Goal: Information Seeking & Learning: Learn about a topic

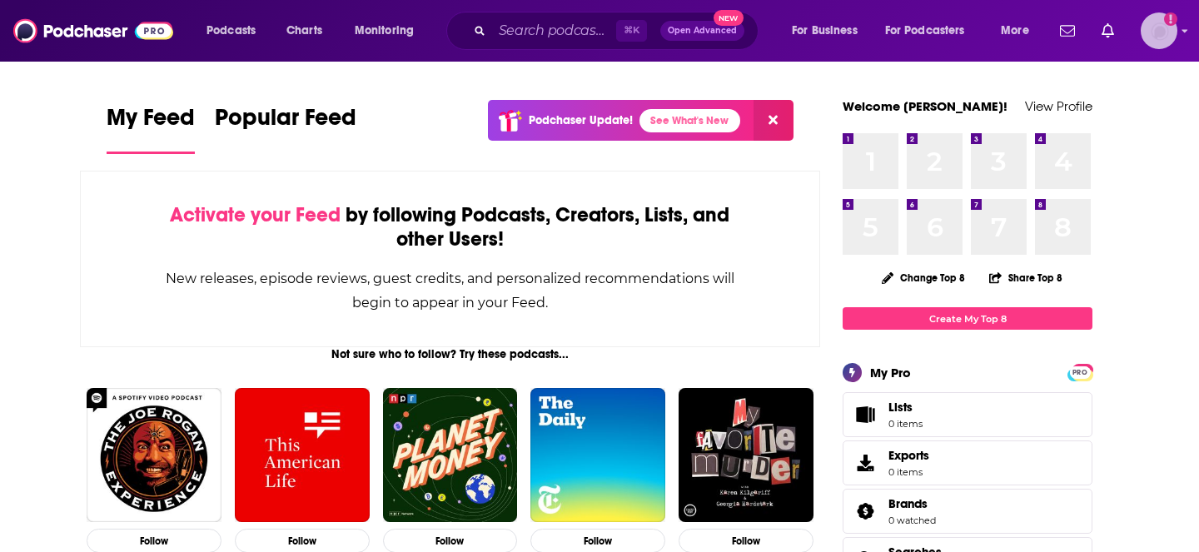
click at [1161, 36] on img "Logged in as jhutchinson" at bounding box center [1159, 30] width 37 height 37
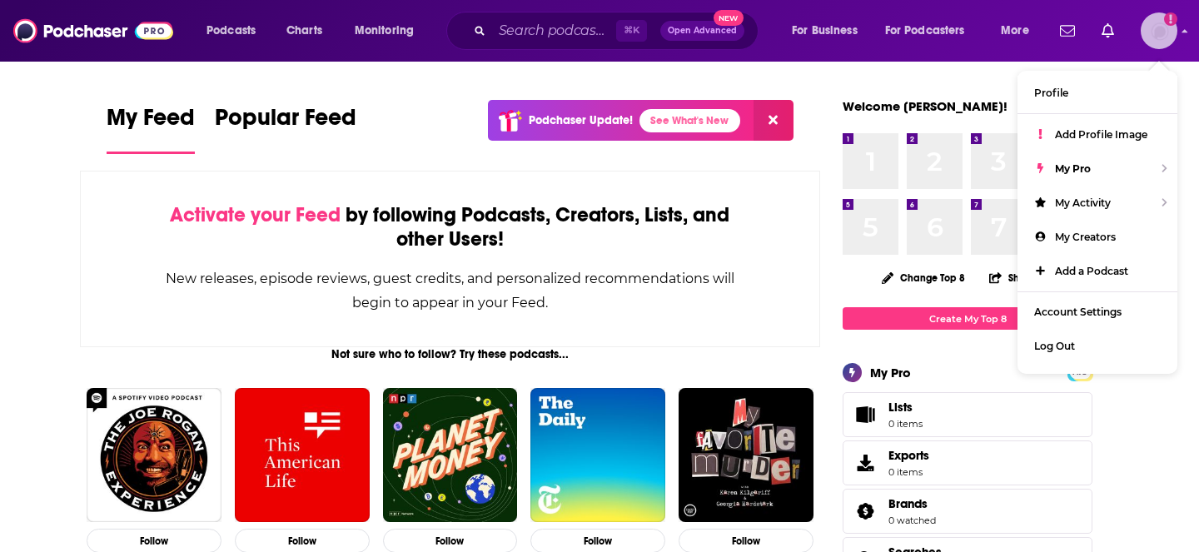
click at [1161, 36] on img "Logged in as jhutchinson" at bounding box center [1159, 30] width 37 height 37
click at [540, 36] on input "Search podcasts, credits, & more..." at bounding box center [554, 30] width 124 height 27
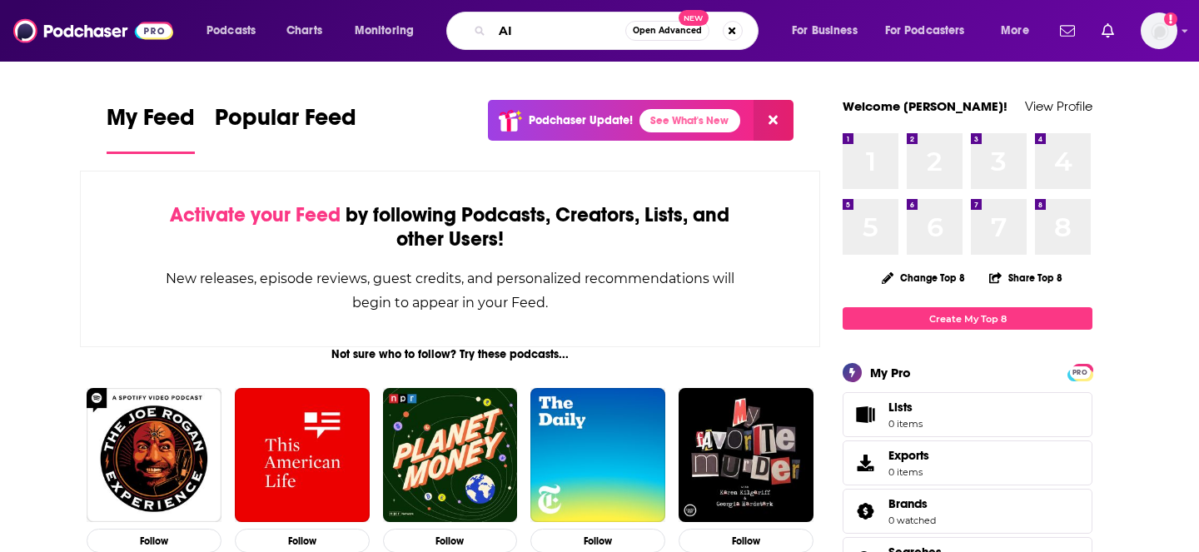
type input "A"
type input "AI creative marketing"
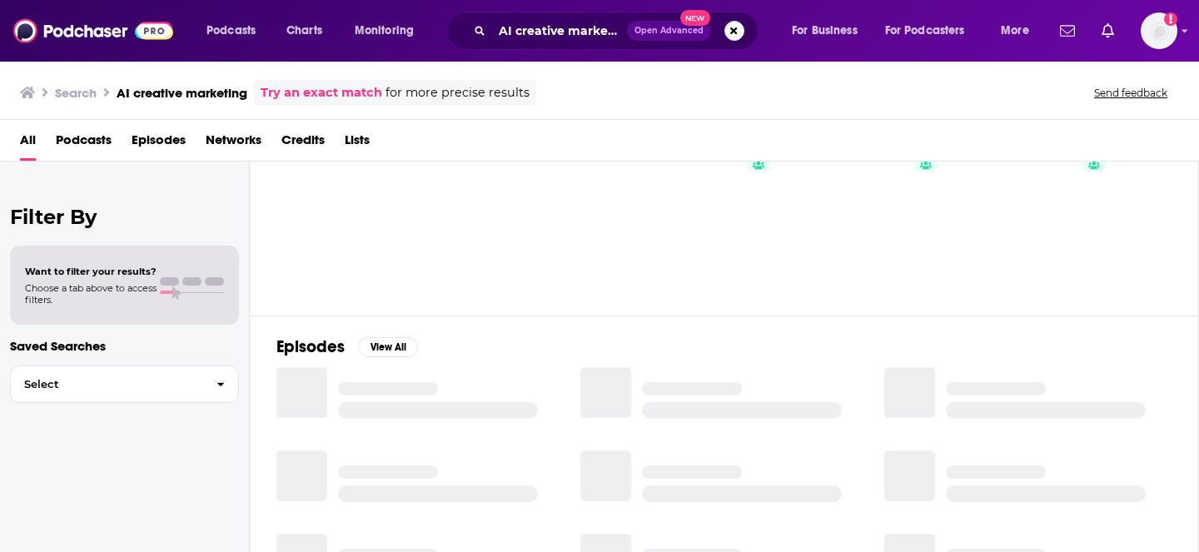
scroll to position [94, 0]
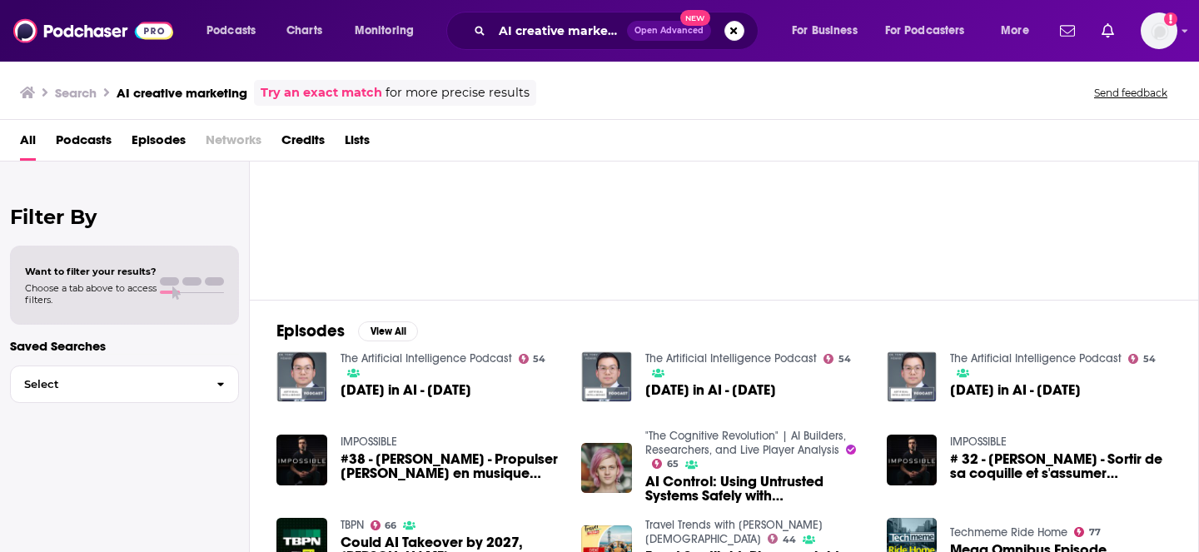
click at [95, 144] on span "Podcasts" at bounding box center [84, 144] width 56 height 34
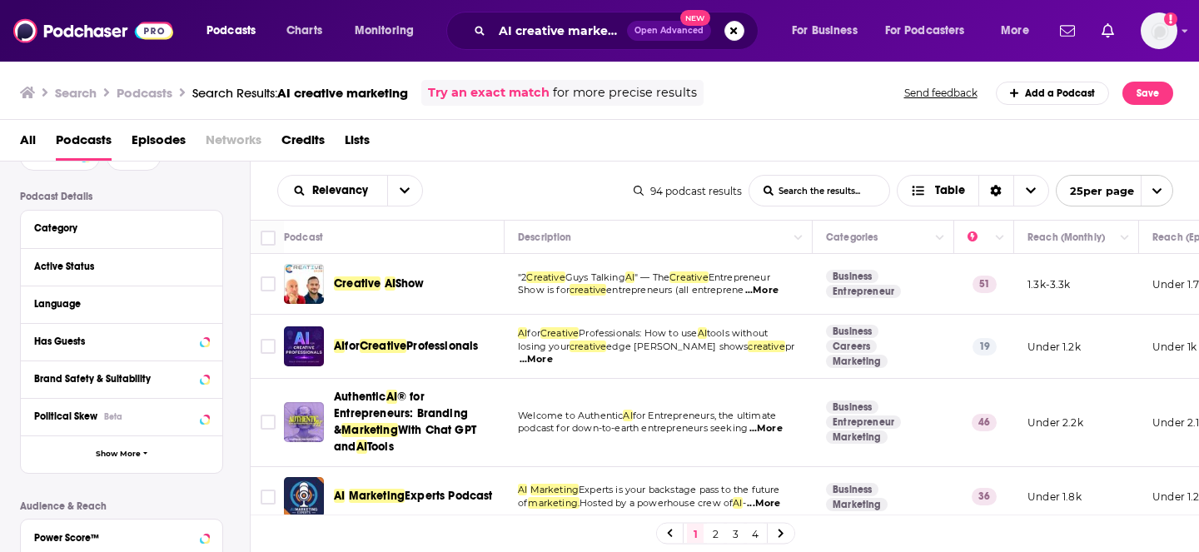
scroll to position [103, 0]
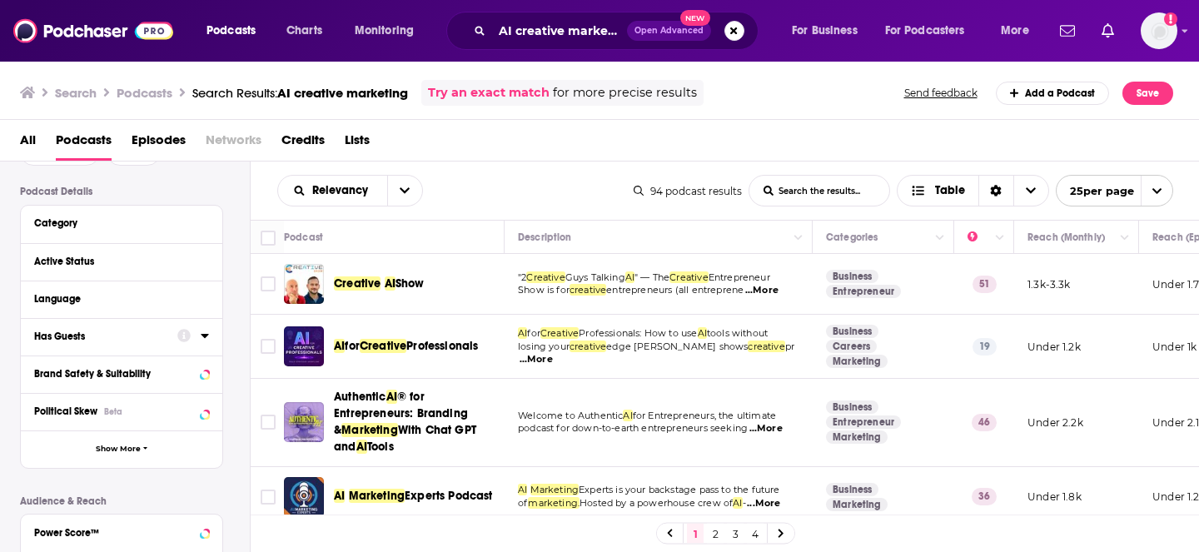
click at [152, 336] on div "Has Guests" at bounding box center [100, 337] width 132 height 12
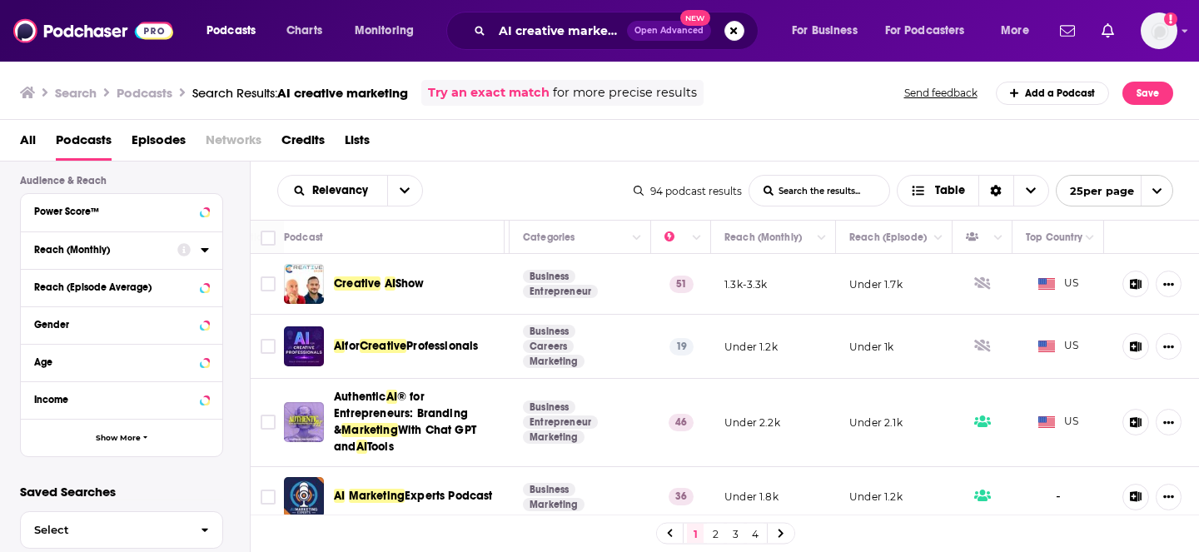
scroll to position [490, 0]
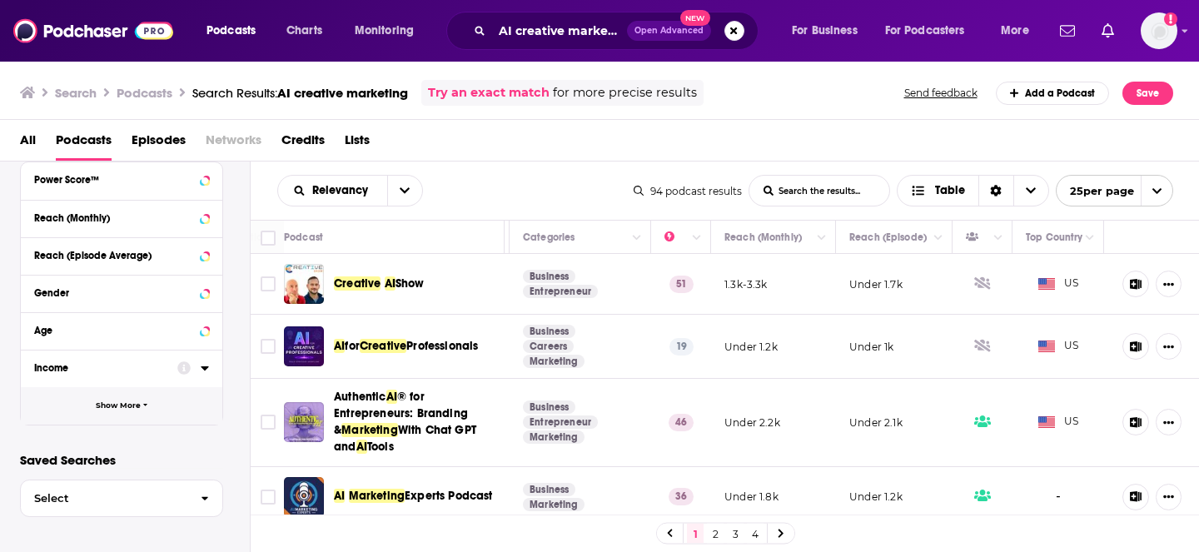
click at [142, 417] on button "Show More" at bounding box center [122, 405] width 202 height 37
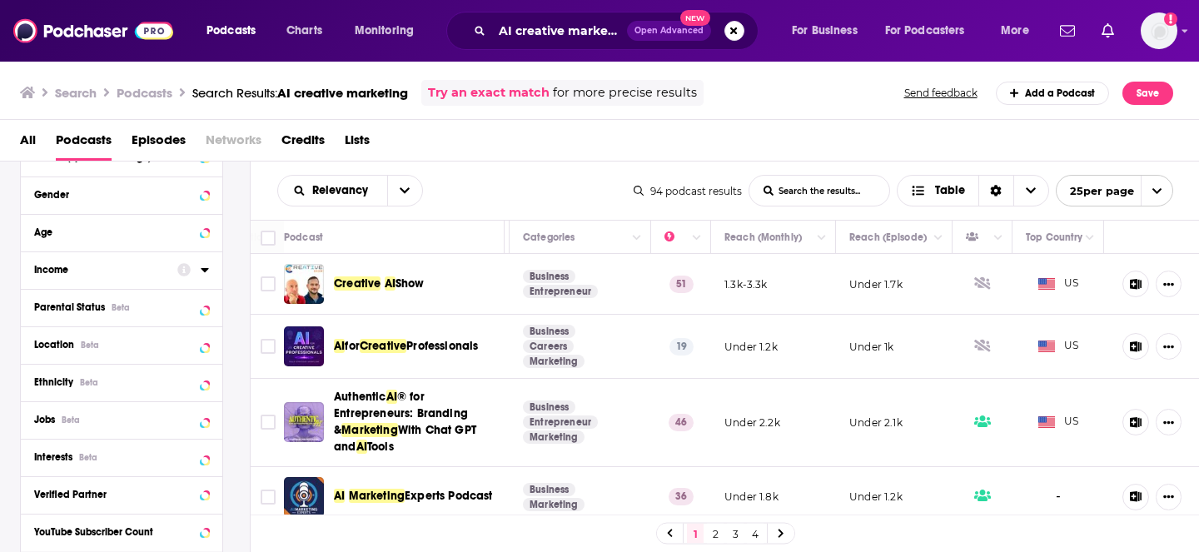
scroll to position [599, 0]
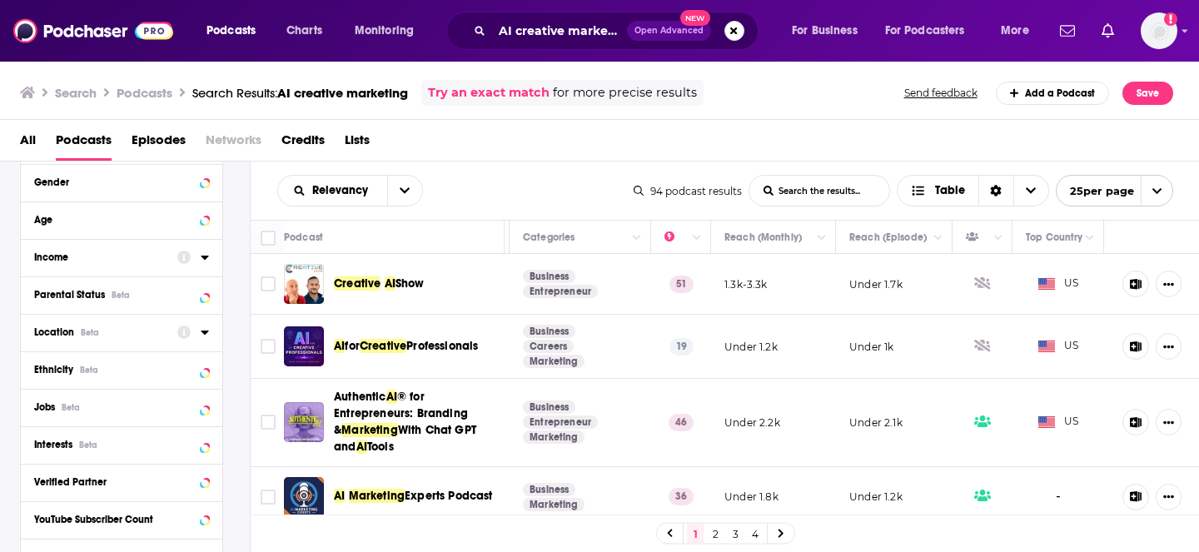
click at [195, 335] on div at bounding box center [193, 331] width 32 height 21
click at [212, 335] on div "Location Beta" at bounding box center [122, 332] width 202 height 37
click at [206, 336] on icon at bounding box center [205, 332] width 8 height 13
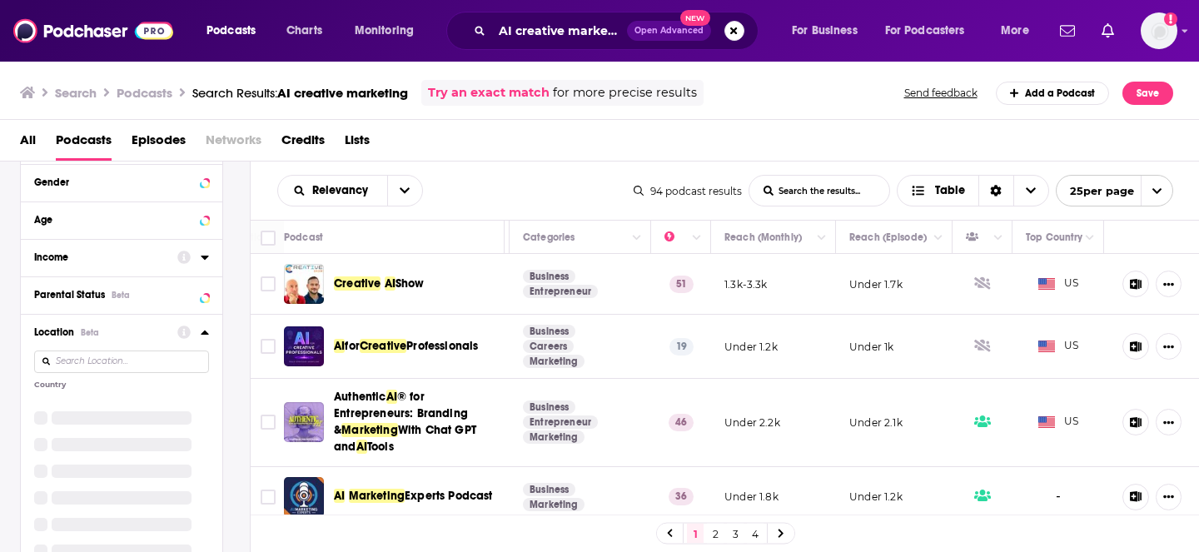
click at [98, 361] on input at bounding box center [121, 362] width 175 height 22
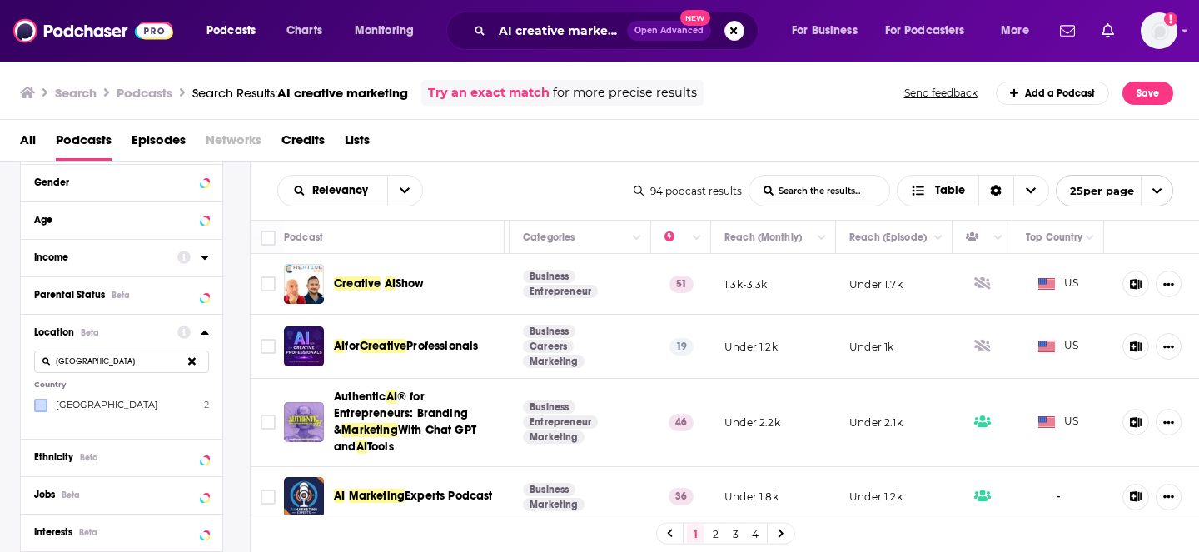
type input "[GEOGRAPHIC_DATA]"
click at [40, 405] on icon at bounding box center [41, 406] width 10 height 10
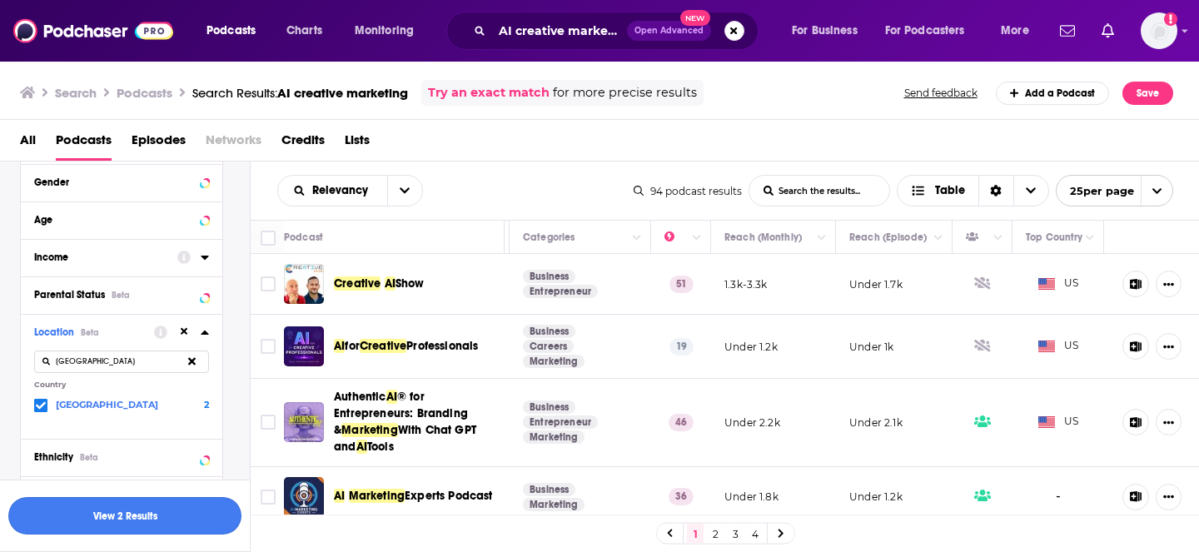
click at [154, 516] on button "View 2 Results" at bounding box center [124, 515] width 233 height 37
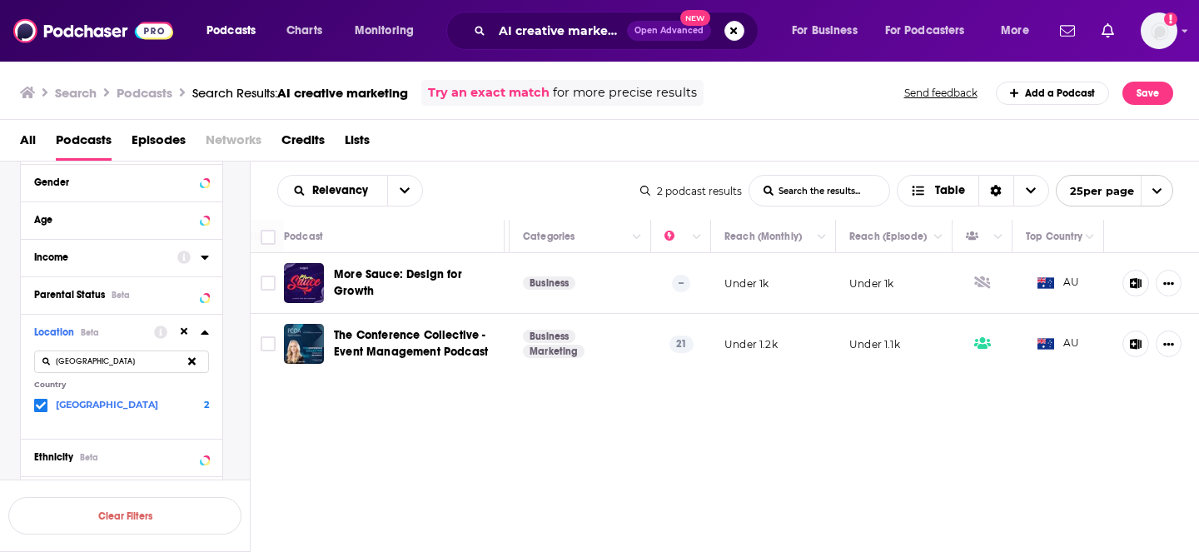
click at [193, 366] on icon at bounding box center [191, 361] width 7 height 7
click at [37, 406] on icon at bounding box center [41, 404] width 10 height 7
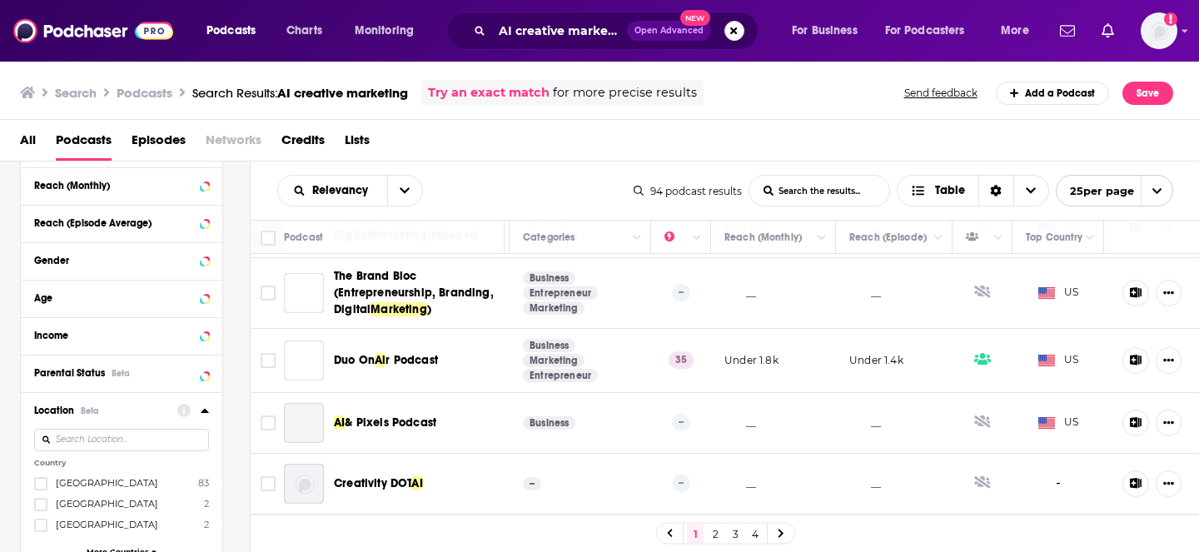
scroll to position [1358, 303]
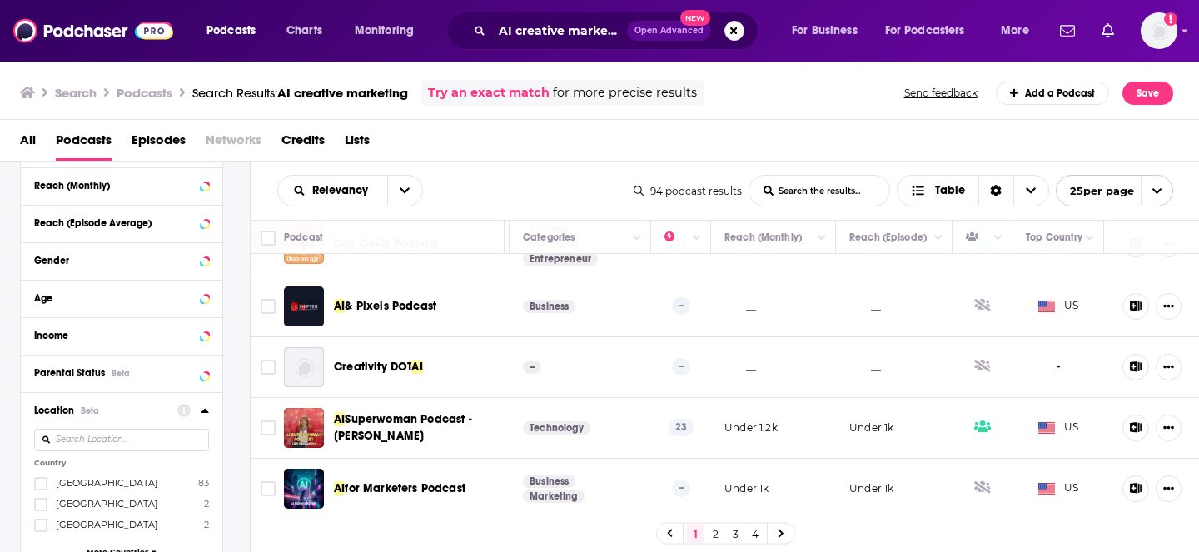
click at [715, 539] on link "2" at bounding box center [715, 534] width 17 height 20
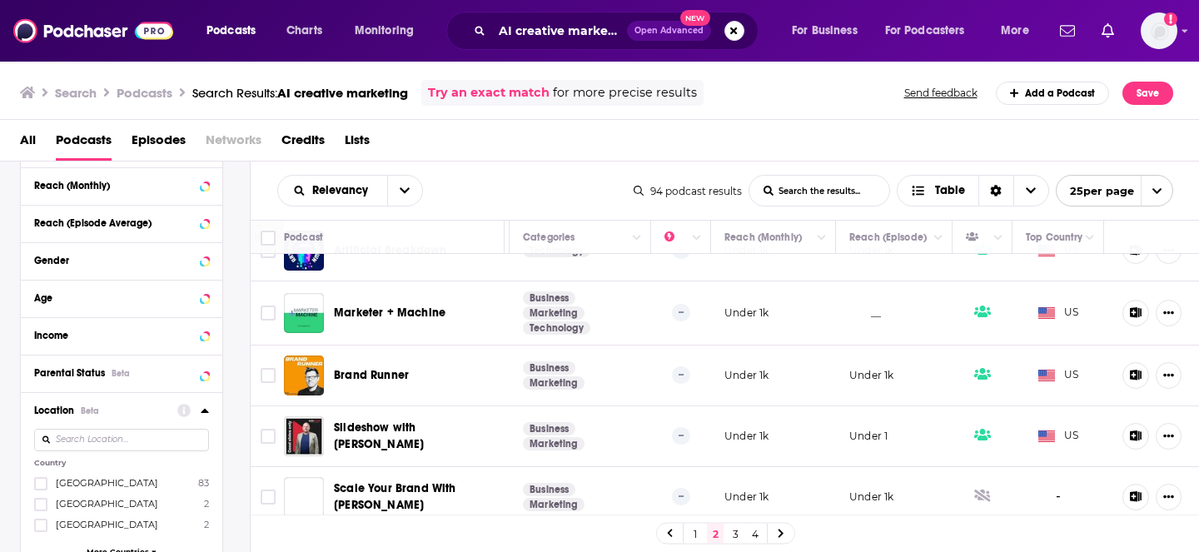
scroll to position [1315, 303]
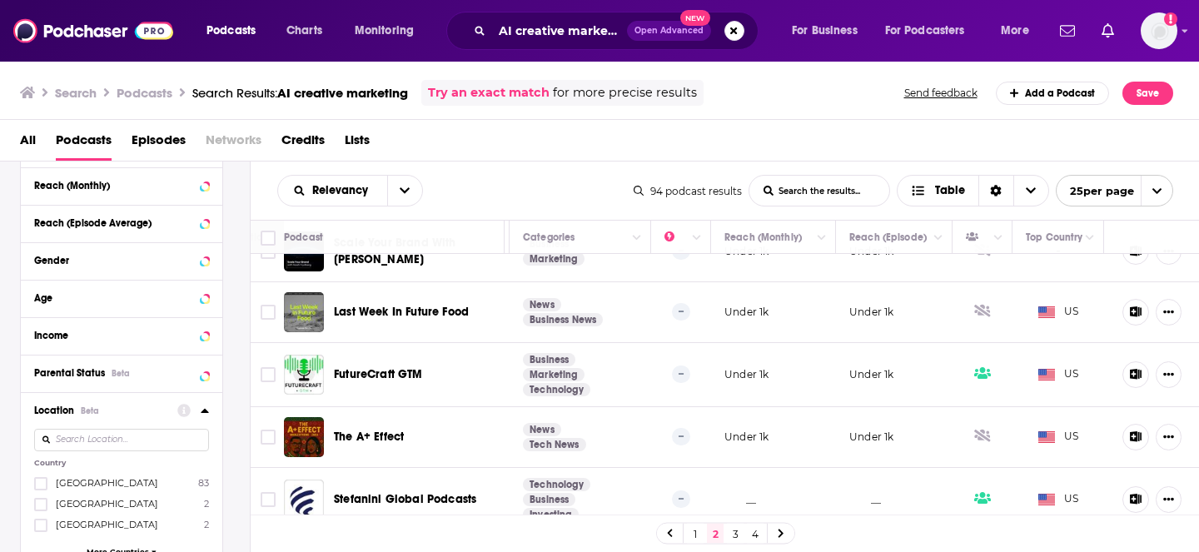
click at [735, 539] on link "3" at bounding box center [735, 534] width 17 height 20
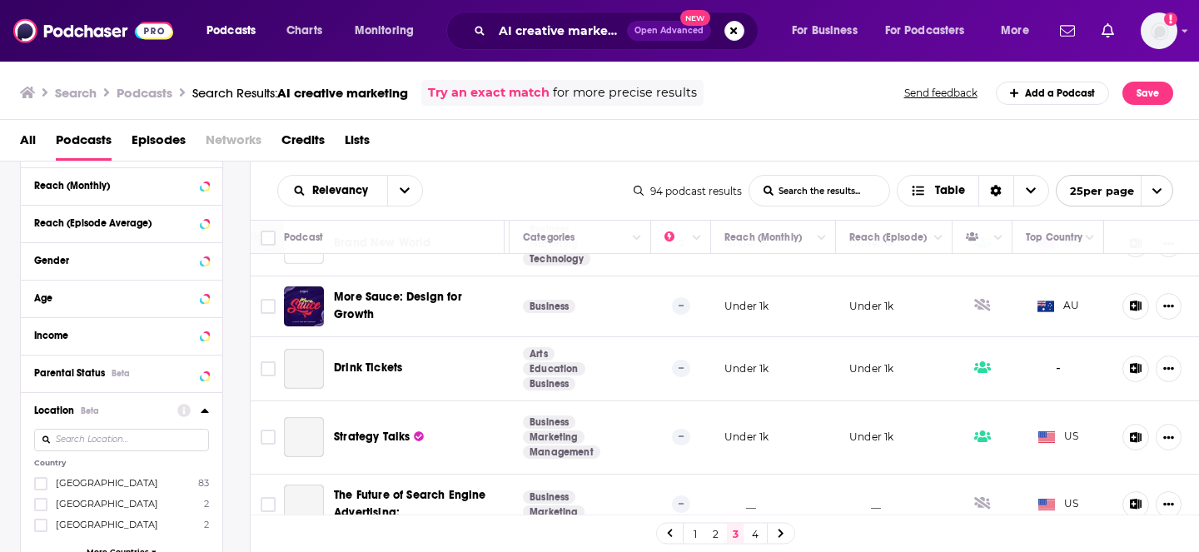
scroll to position [475, 303]
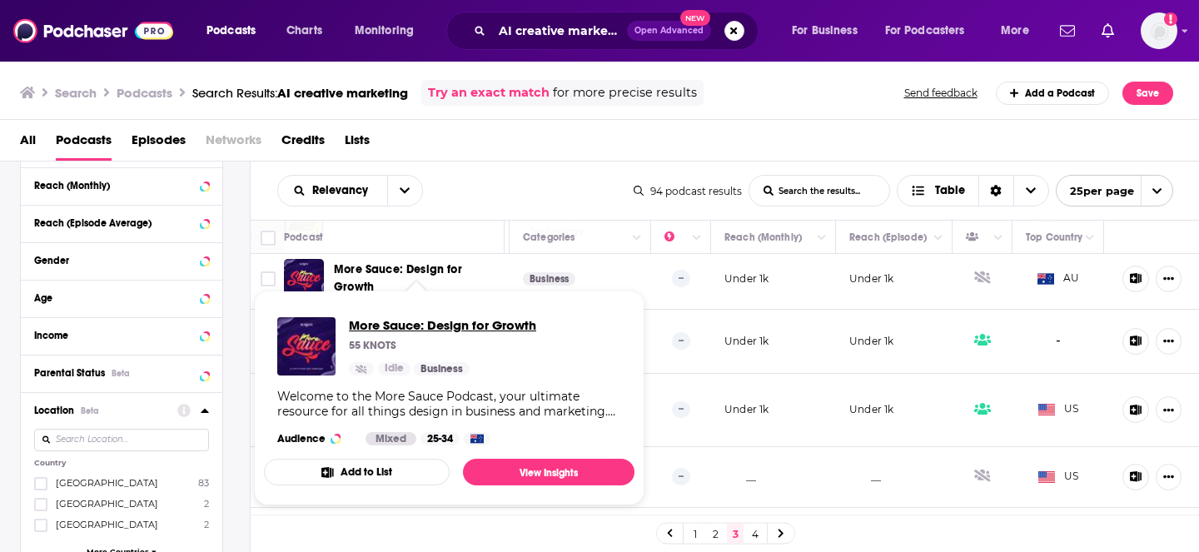
click at [441, 326] on span "More Sauce: Design for Growth" at bounding box center [442, 325] width 187 height 16
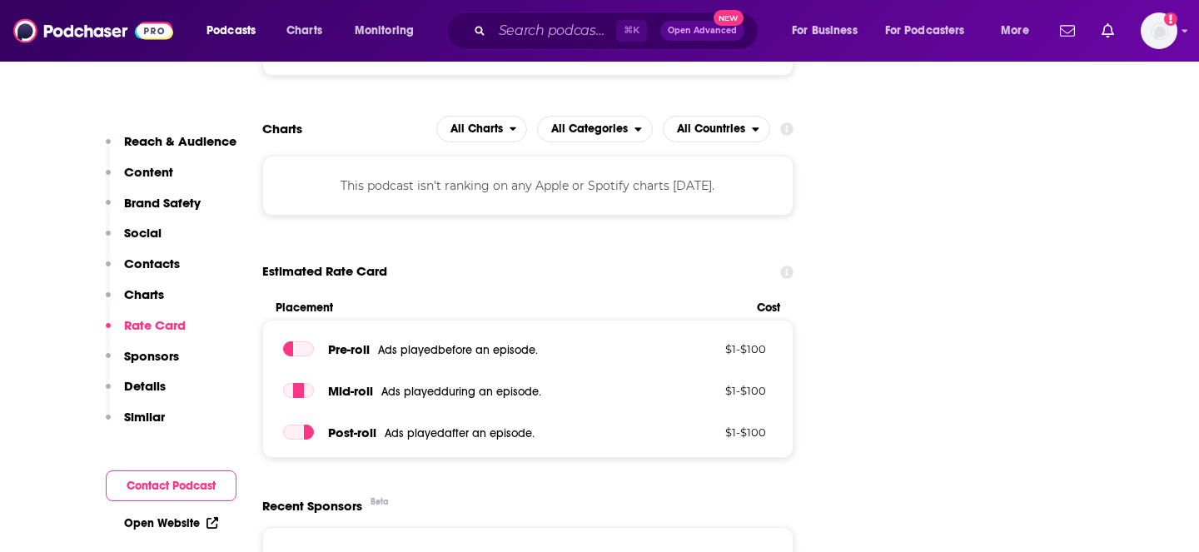
click at [147, 168] on p "Content" at bounding box center [148, 172] width 49 height 16
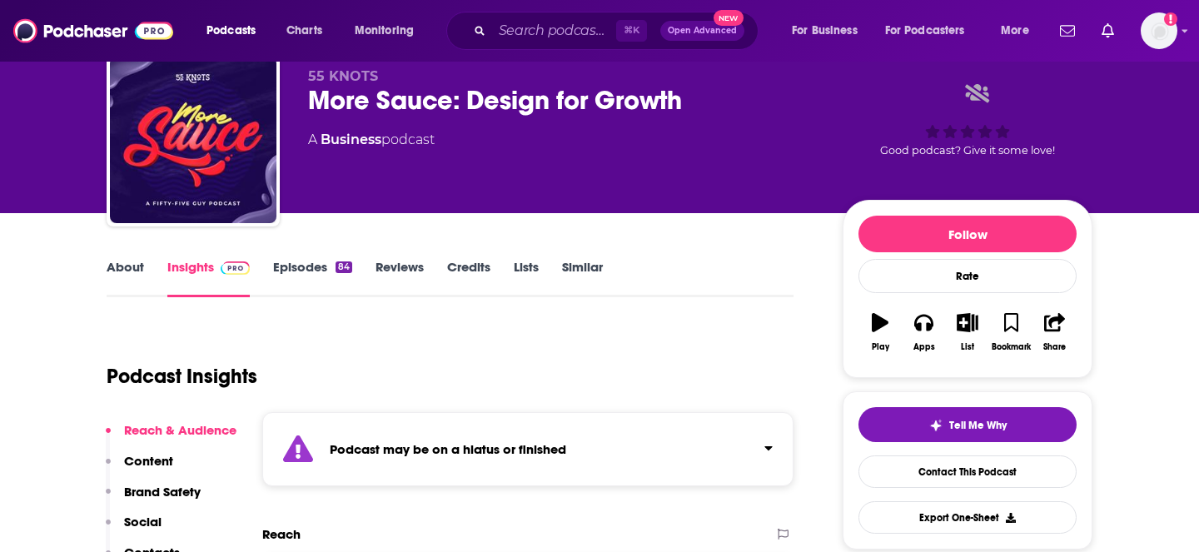
scroll to position [47, 0]
